Goal: Task Accomplishment & Management: Manage account settings

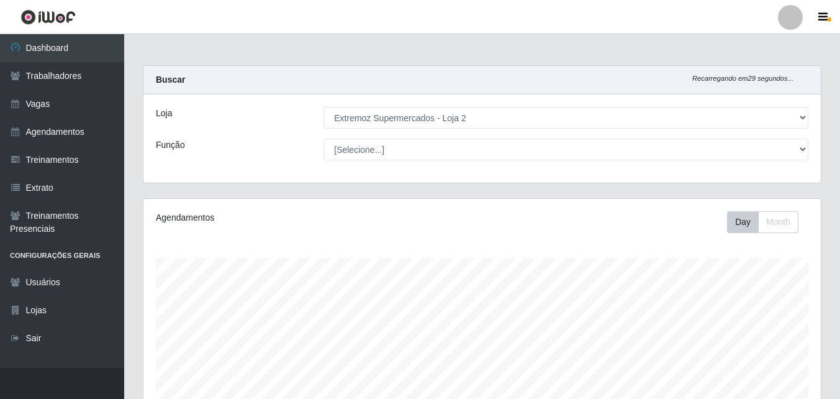
select select "521"
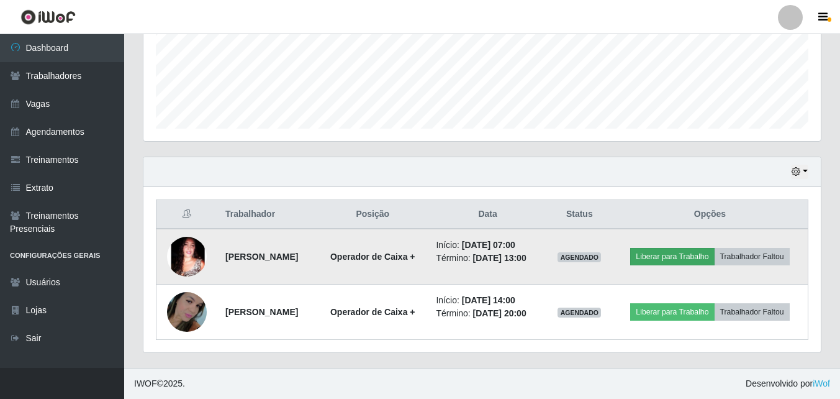
scroll to position [258, 678]
click at [713, 248] on button "Liberar para Trabalho" at bounding box center [672, 256] width 84 height 17
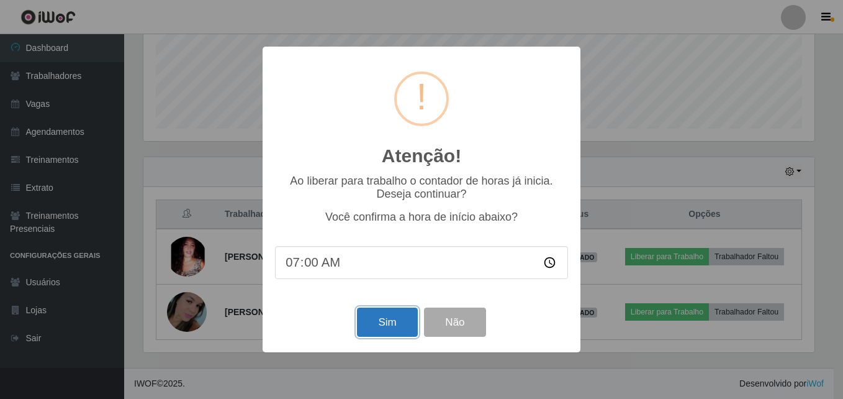
click at [396, 318] on button "Sim" at bounding box center [387, 321] width 60 height 29
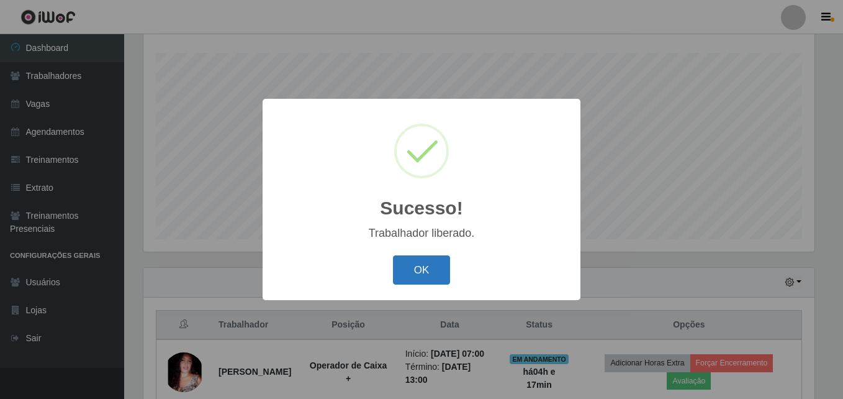
click at [431, 276] on button "OK" at bounding box center [422, 269] width 58 height 29
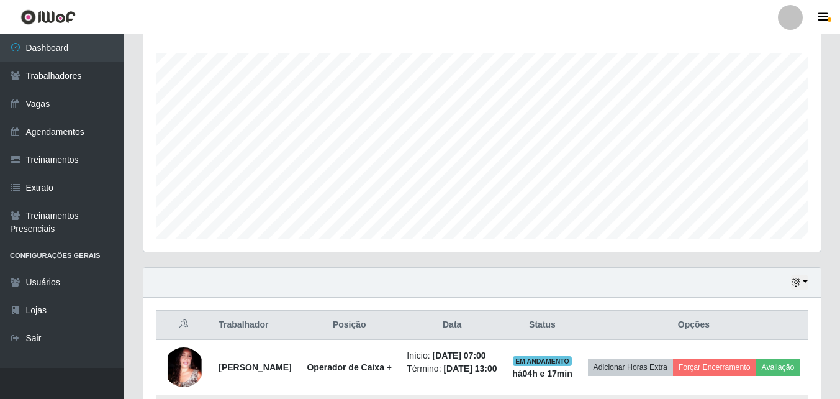
scroll to position [360, 0]
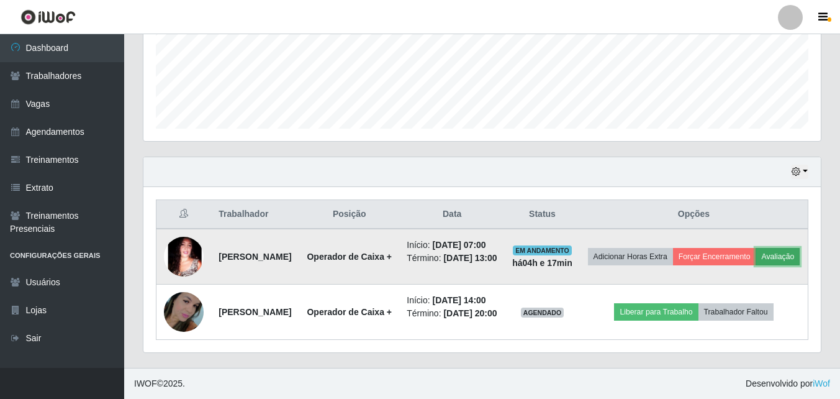
click at [756, 248] on button "Avaliação" at bounding box center [778, 256] width 44 height 17
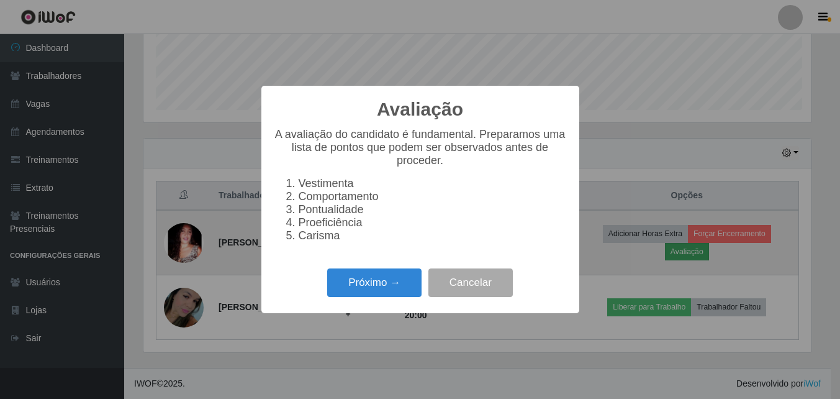
scroll to position [258, 671]
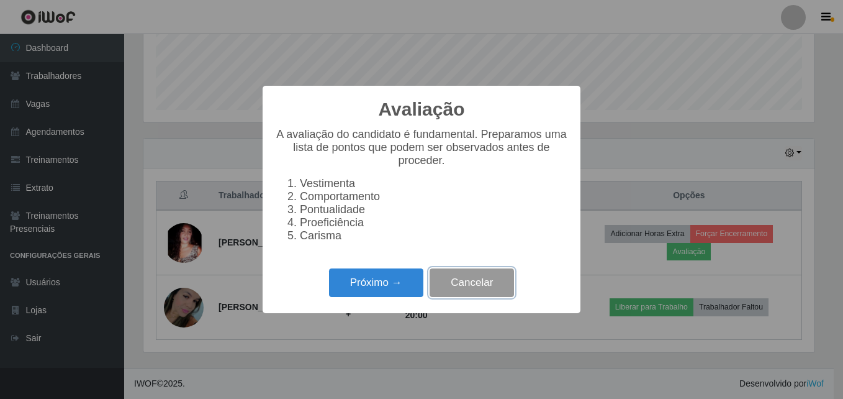
click at [466, 294] on button "Cancelar" at bounding box center [472, 282] width 84 height 29
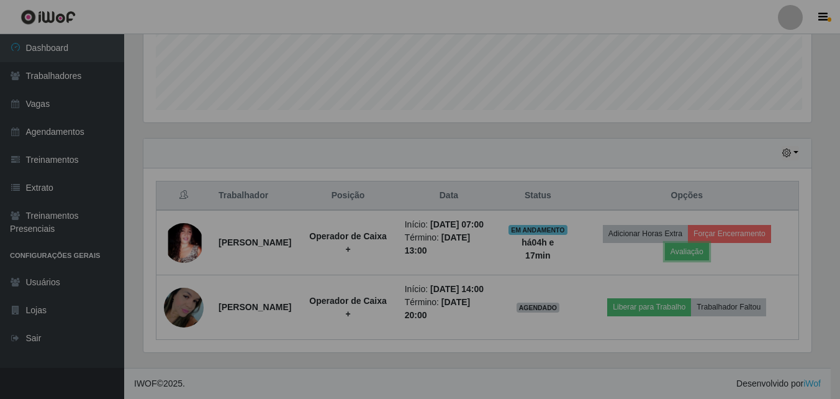
scroll to position [258, 678]
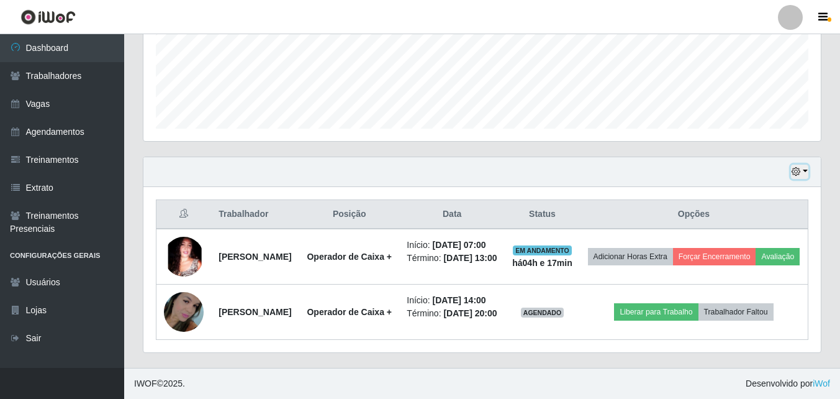
click at [804, 165] on button "button" at bounding box center [799, 172] width 17 height 14
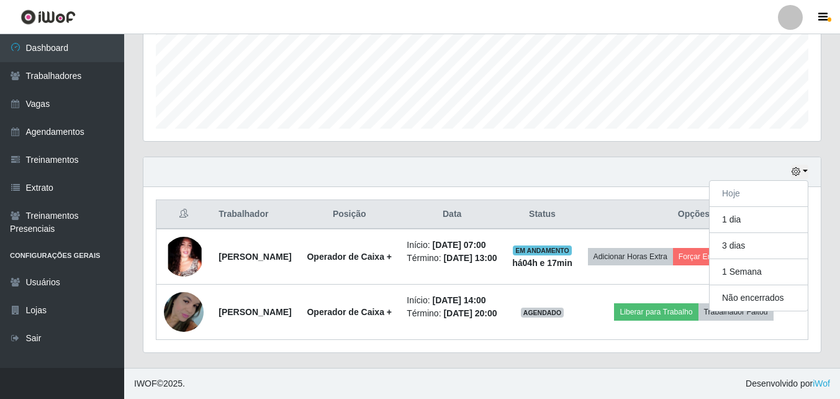
click at [757, 157] on div "Hoje 1 dia 3 dias 1 Semana Não encerrados" at bounding box center [482, 172] width 678 height 30
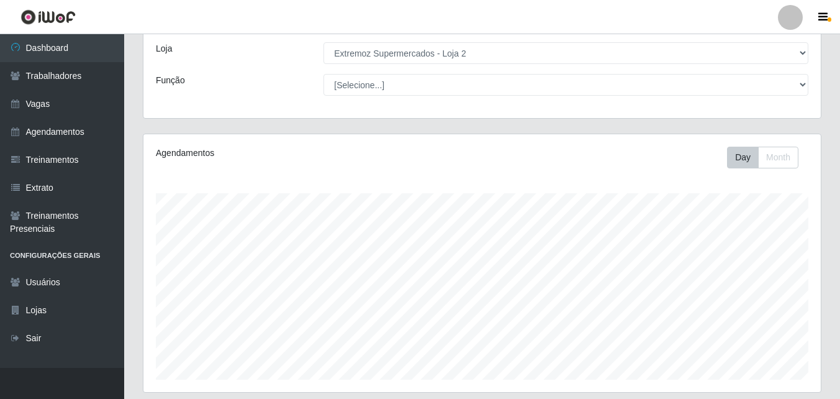
scroll to position [0, 0]
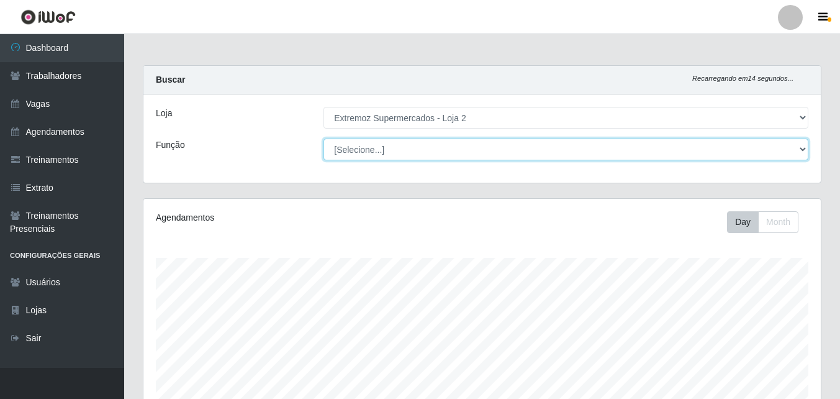
click at [802, 152] on select "[Selecione...] Embalador Embalador + Embalador ++ Operador de Caixa Operador de…" at bounding box center [566, 150] width 485 height 22
click at [801, 152] on select "[Selecione...] Embalador Embalador + Embalador ++ Operador de Caixa Operador de…" at bounding box center [566, 150] width 485 height 22
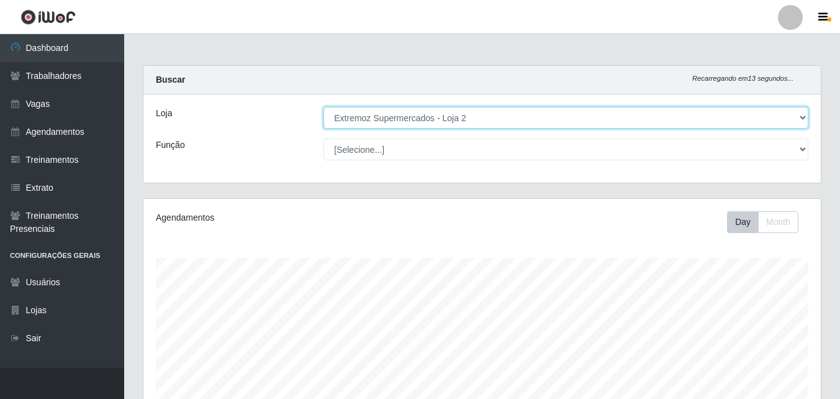
click at [791, 124] on select "[Selecione...] Extremoz Supermercados - Loja 2" at bounding box center [566, 118] width 485 height 22
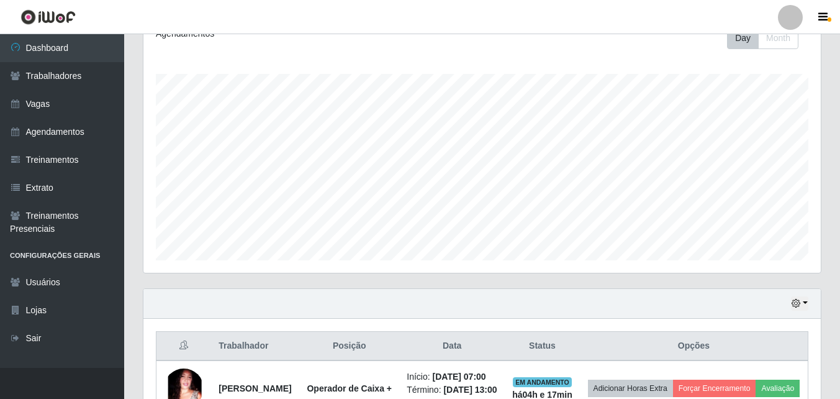
scroll to position [360, 0]
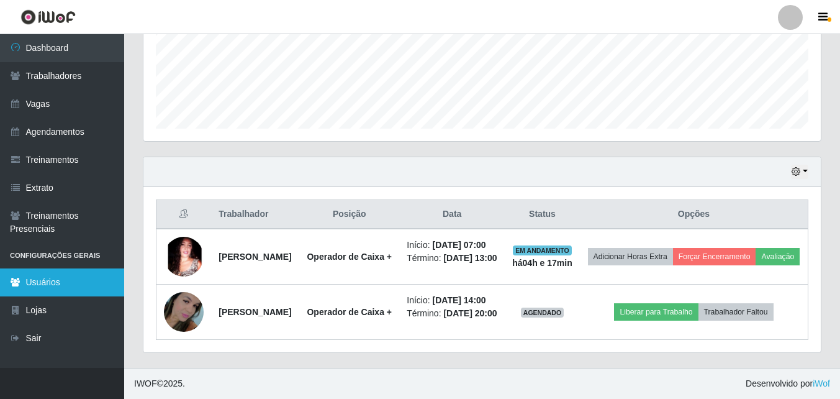
click at [12, 289] on link "Usuários" at bounding box center [62, 282] width 124 height 28
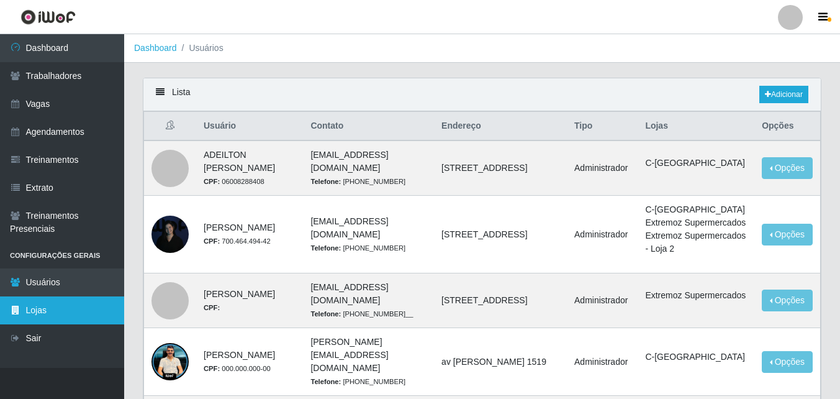
click at [78, 318] on link "Lojas" at bounding box center [62, 310] width 124 height 28
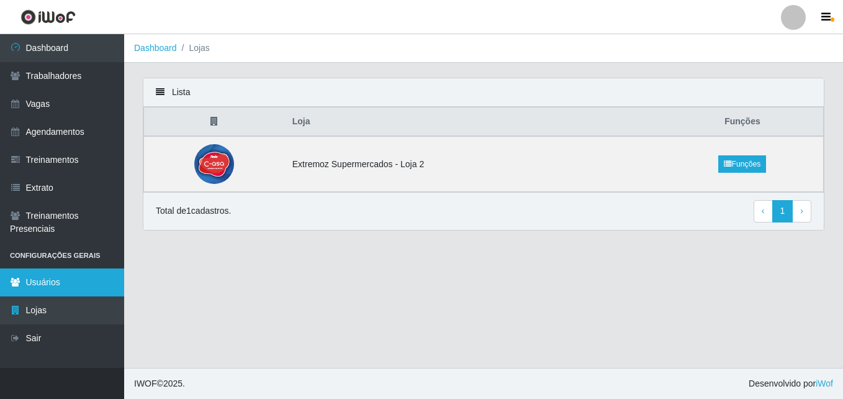
click at [79, 278] on link "Usuários" at bounding box center [62, 282] width 124 height 28
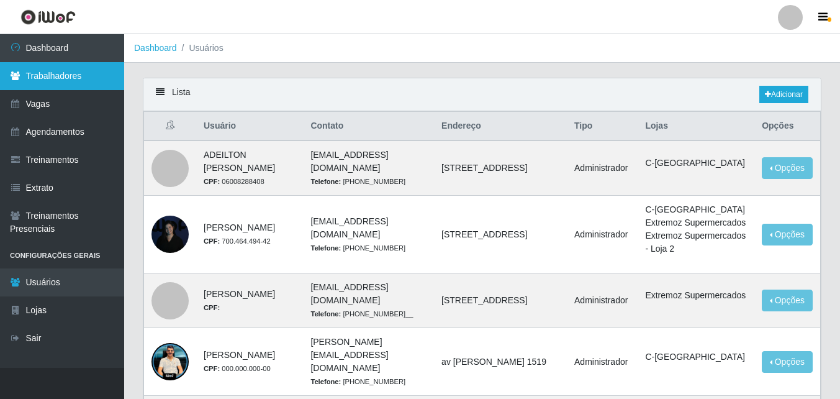
click at [71, 71] on link "Trabalhadores" at bounding box center [62, 76] width 124 height 28
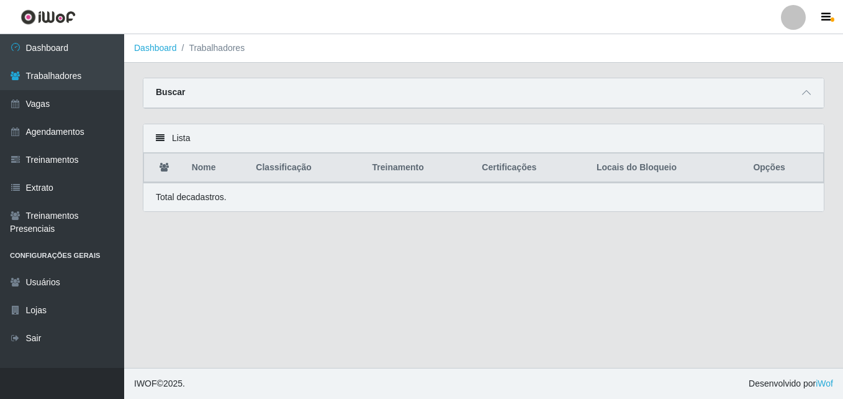
click at [222, 91] on div "Buscar" at bounding box center [483, 93] width 681 height 30
click at [220, 145] on div "Lista" at bounding box center [483, 138] width 681 height 29
click at [273, 202] on div "Total de cadastros." at bounding box center [484, 197] width 656 height 13
click at [809, 94] on icon at bounding box center [806, 92] width 9 height 9
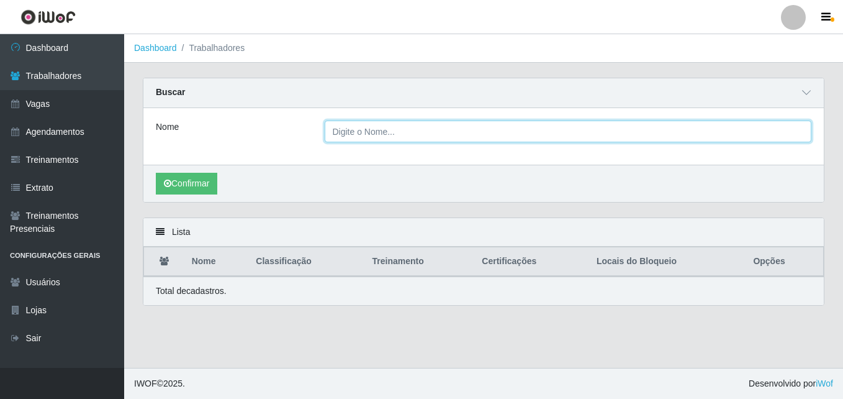
click at [442, 126] on input "Nome" at bounding box center [569, 131] width 488 height 22
type input "ediane"
click at [156, 173] on button "Confirmar" at bounding box center [186, 184] width 61 height 22
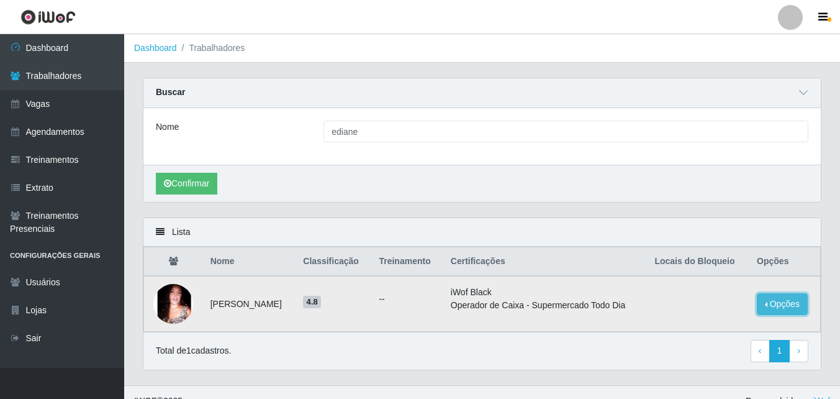
click at [782, 311] on button "Opções" at bounding box center [782, 304] width 51 height 22
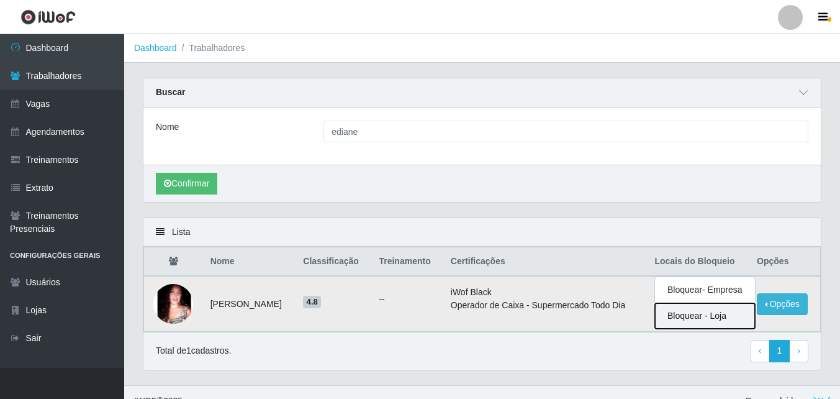
click at [716, 319] on button "Bloquear - Loja" at bounding box center [705, 315] width 100 height 25
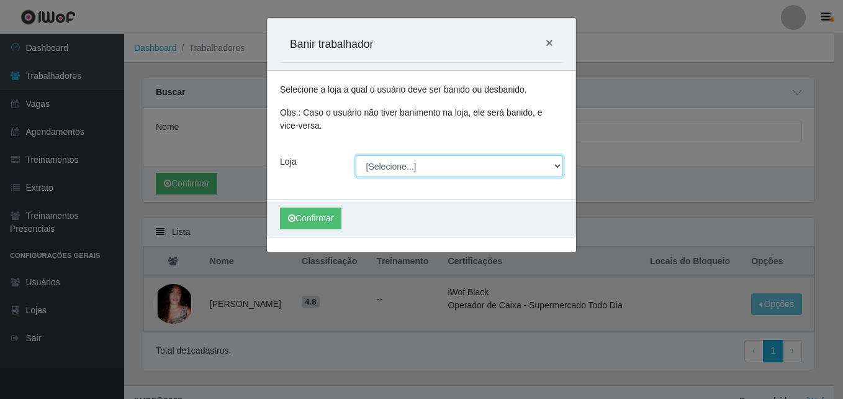
click at [479, 170] on select "[Selecione...] Extremoz Supermercados - Loja 2" at bounding box center [460, 166] width 208 height 22
select select "521"
click at [356, 155] on select "[Selecione...] Extremoz Supermercados - Loja 2" at bounding box center [460, 166] width 208 height 22
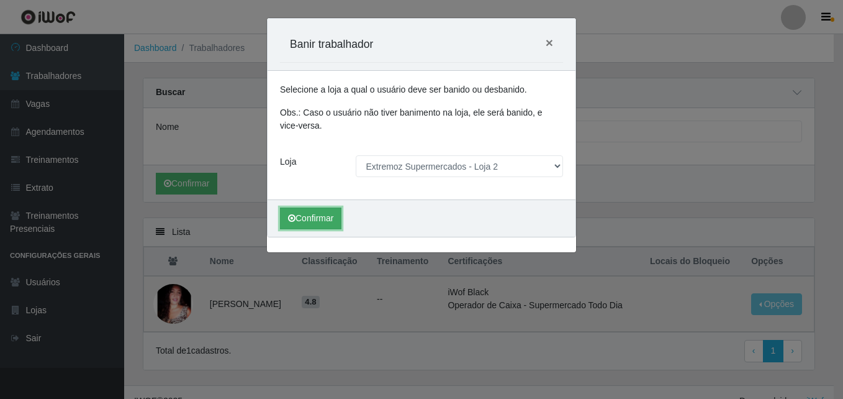
click at [330, 219] on button "Confirmar" at bounding box center [310, 218] width 61 height 22
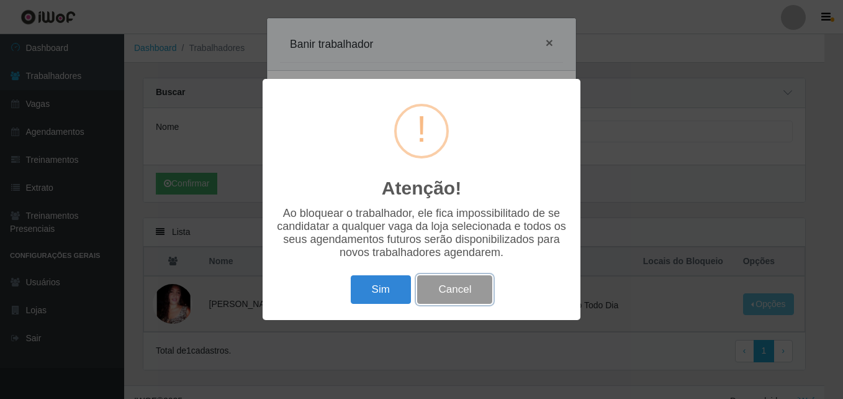
click at [471, 291] on button "Cancel" at bounding box center [454, 289] width 75 height 29
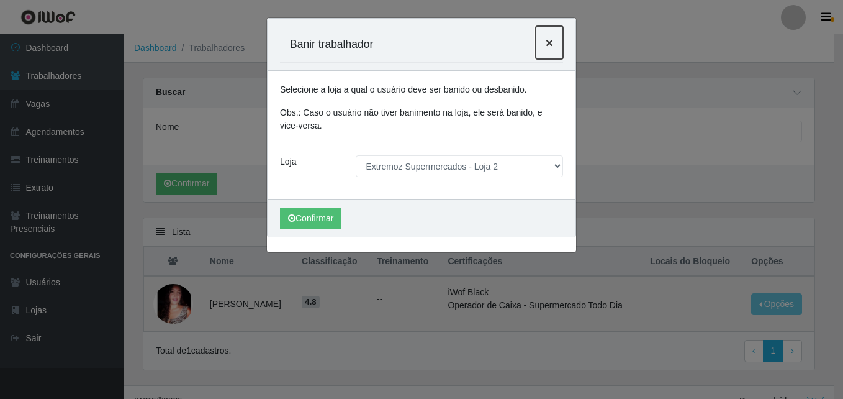
click at [548, 35] on span "×" at bounding box center [549, 42] width 7 height 14
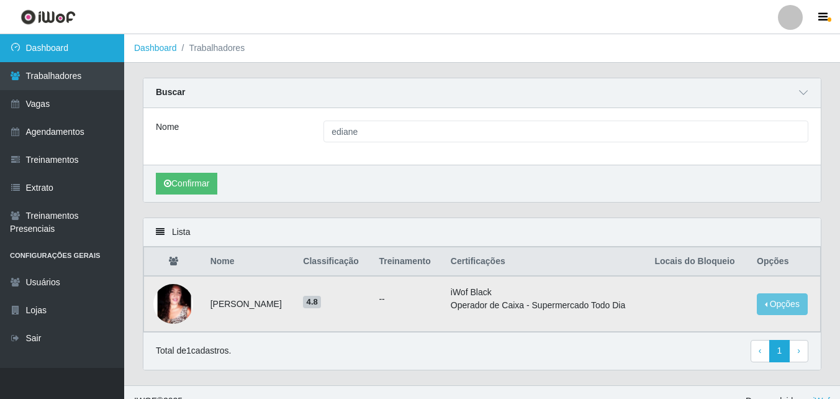
click at [84, 57] on link "Dashboard" at bounding box center [62, 48] width 124 height 28
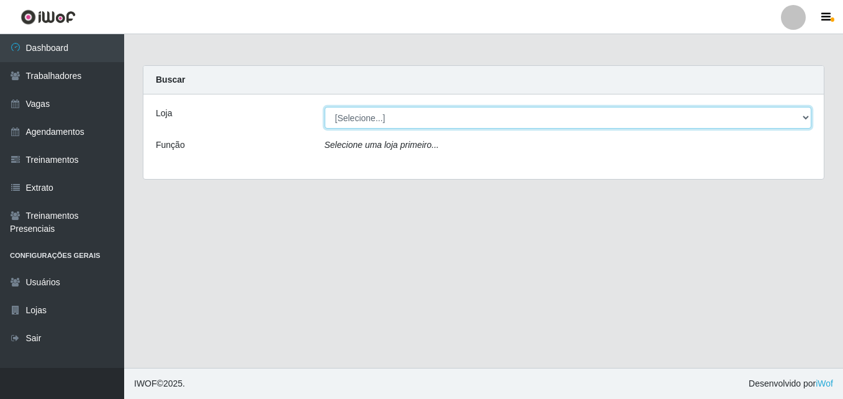
click at [456, 121] on select "[Selecione...] Extremoz Supermercados - Loja 2" at bounding box center [569, 118] width 488 height 22
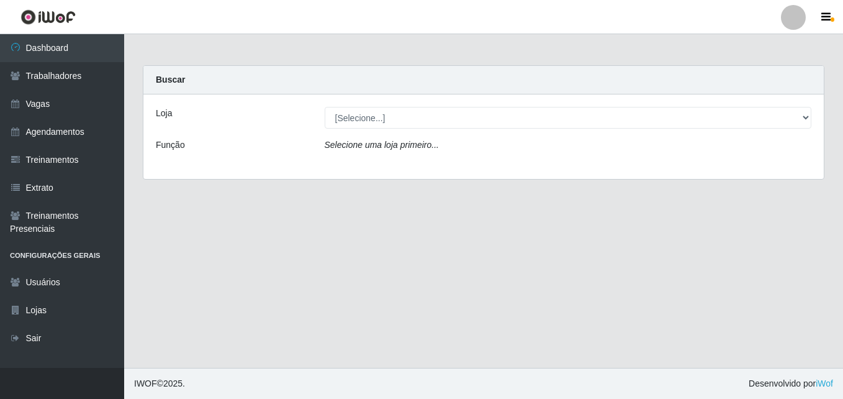
click at [455, 130] on div "Loja [Selecione...] Extremoz Supermercados - Loja 2 Função Selecione uma loja p…" at bounding box center [483, 136] width 681 height 84
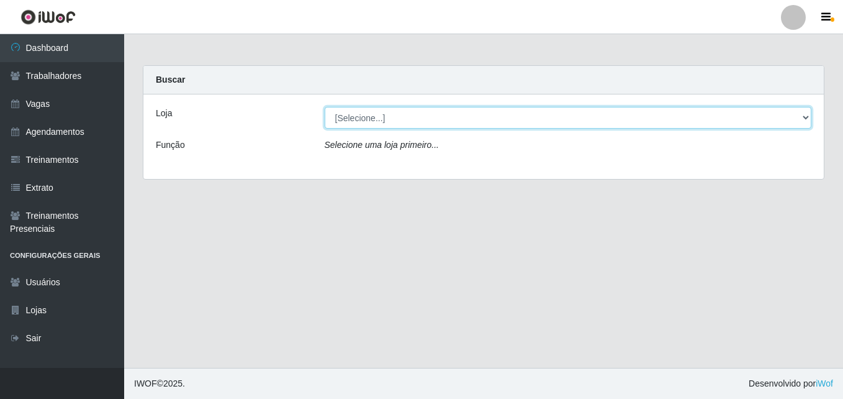
click at [455, 122] on select "[Selecione...] Extremoz Supermercados - Loja 2" at bounding box center [569, 118] width 488 height 22
select select "521"
click at [325, 107] on select "[Selecione...] Extremoz Supermercados - Loja 2" at bounding box center [569, 118] width 488 height 22
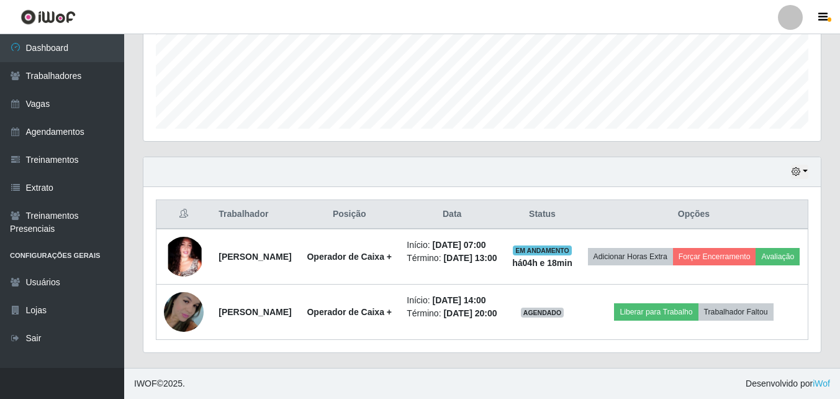
scroll to position [360, 0]
